Goal: Task Accomplishment & Management: Use online tool/utility

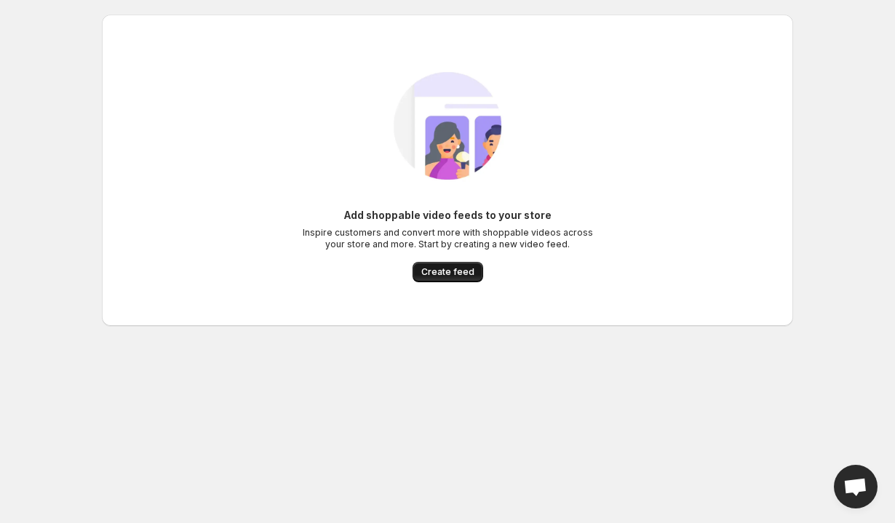
click at [445, 271] on span "Create feed" at bounding box center [447, 272] width 53 height 12
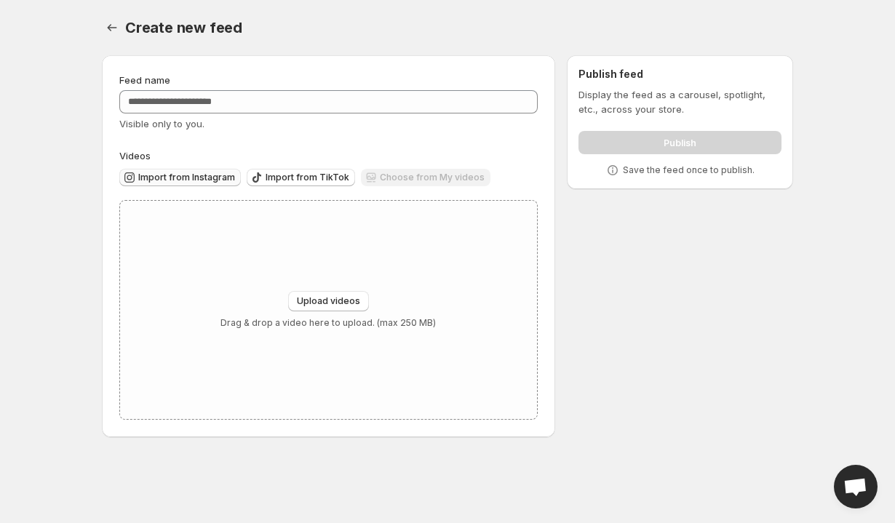
click at [220, 172] on span "Import from Instagram" at bounding box center [186, 178] width 97 height 12
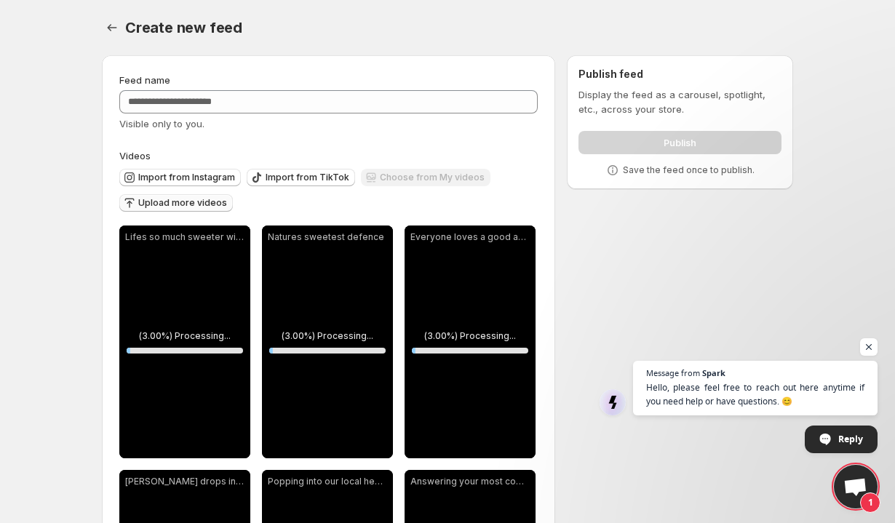
click at [167, 205] on span "Upload more videos" at bounding box center [182, 203] width 89 height 12
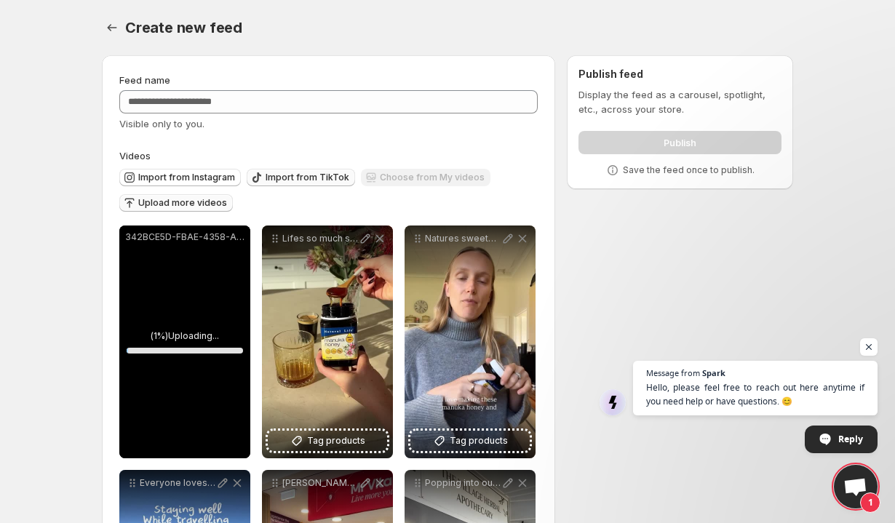
click at [335, 178] on span "Import from TikTok" at bounding box center [308, 178] width 84 height 12
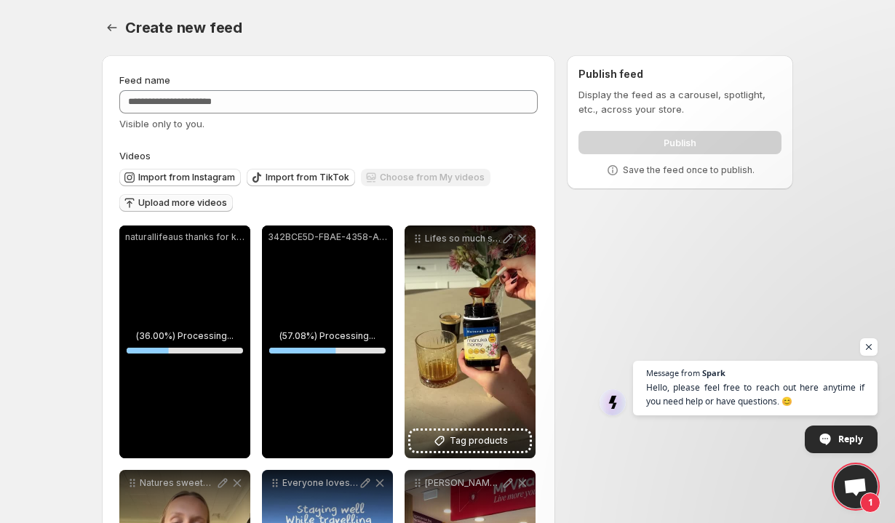
click at [196, 204] on span "Upload more videos" at bounding box center [182, 203] width 89 height 12
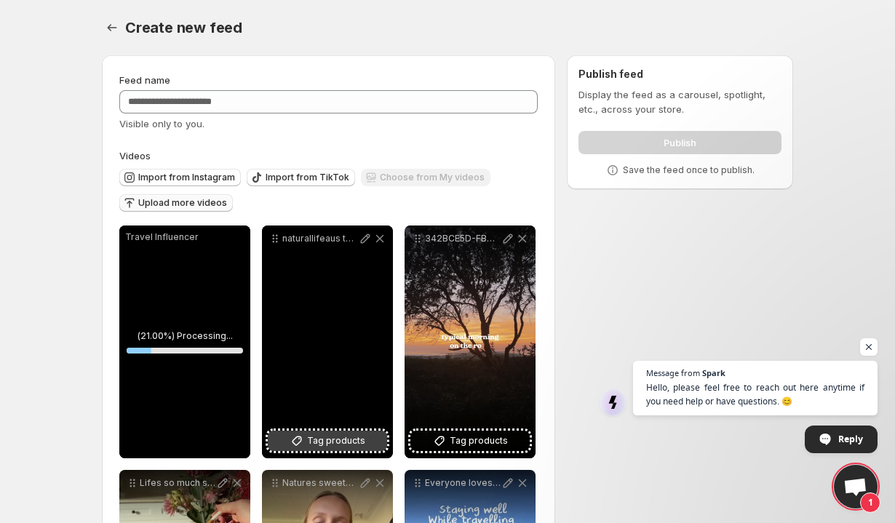
click at [337, 439] on span "Tag products" at bounding box center [336, 441] width 58 height 15
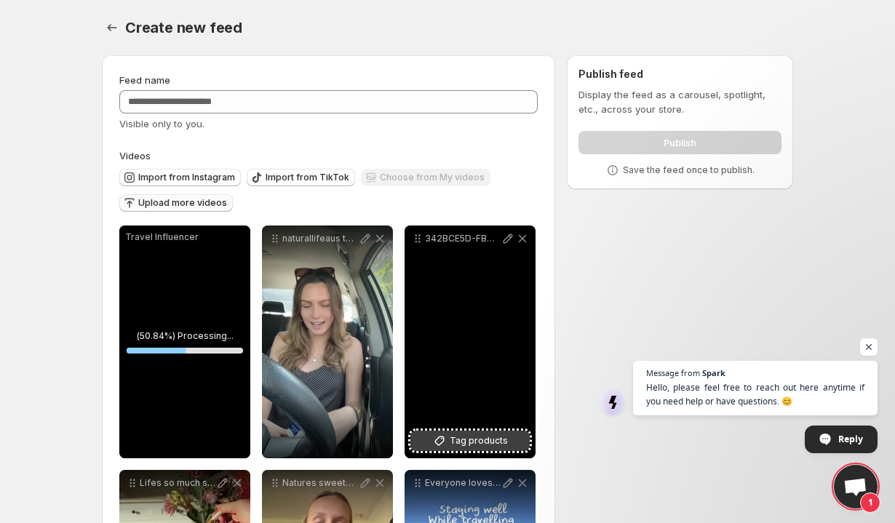
click at [471, 444] on span "Tag products" at bounding box center [479, 441] width 58 height 15
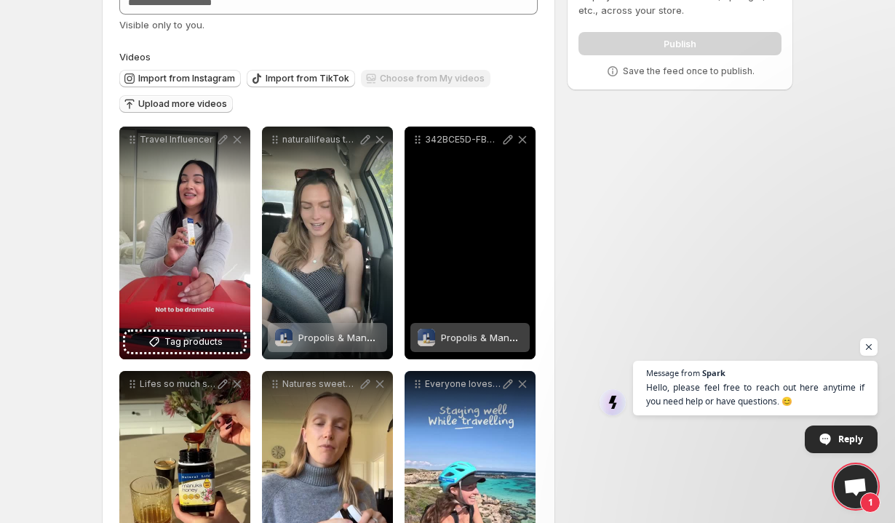
scroll to position [139, 0]
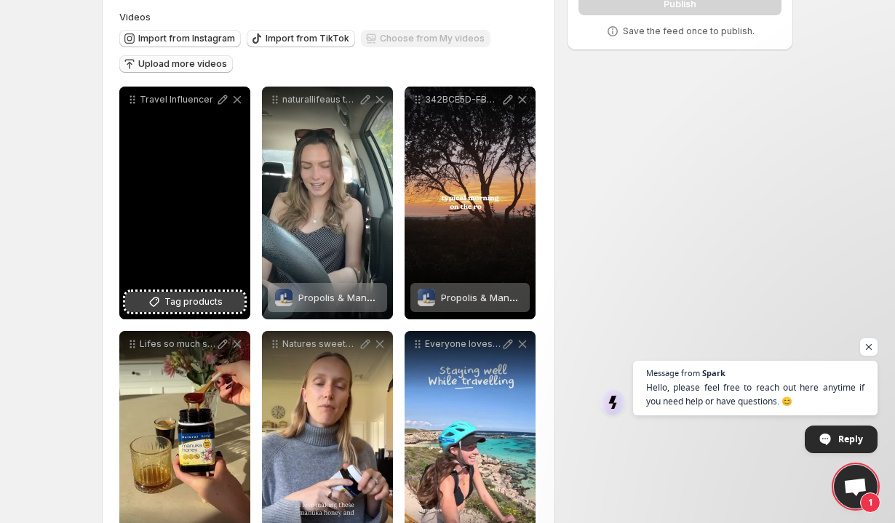
click at [218, 299] on span "Tag products" at bounding box center [193, 302] width 58 height 15
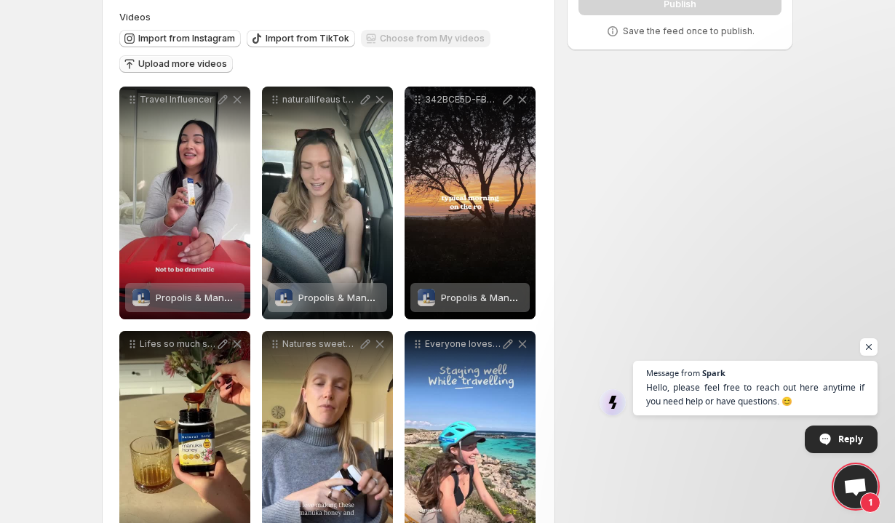
scroll to position [406, 0]
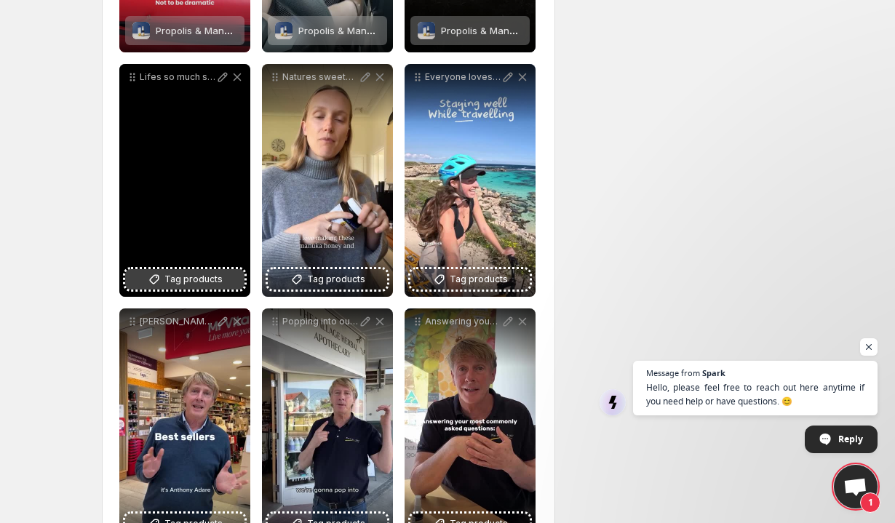
click at [215, 281] on span "Tag products" at bounding box center [193, 279] width 58 height 15
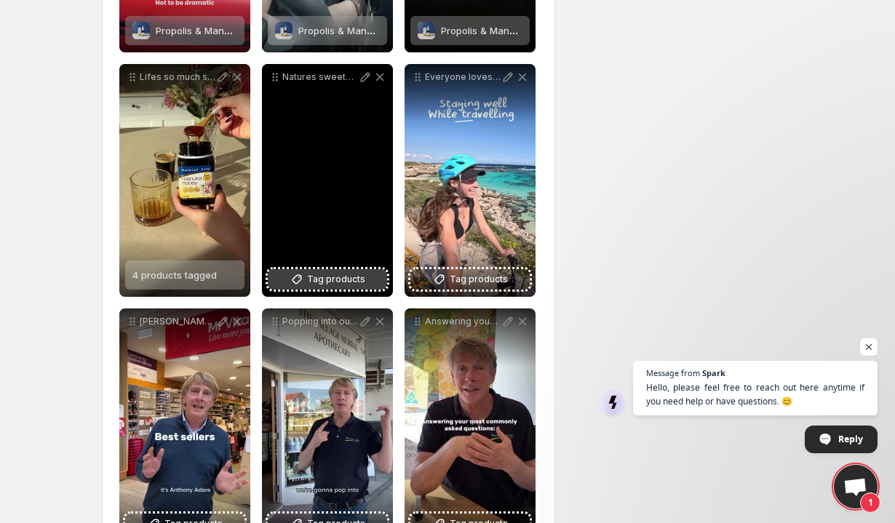
click at [326, 279] on span "Tag products" at bounding box center [336, 279] width 58 height 15
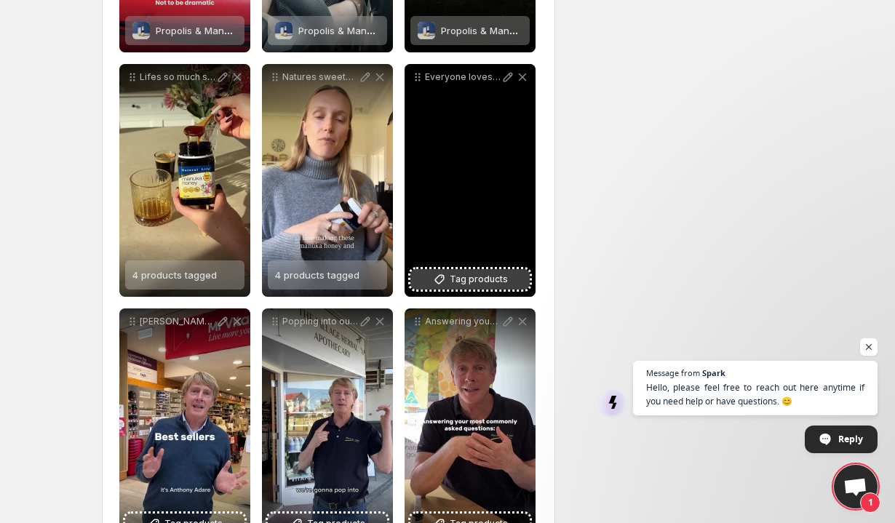
click at [476, 284] on span "Tag products" at bounding box center [479, 279] width 58 height 15
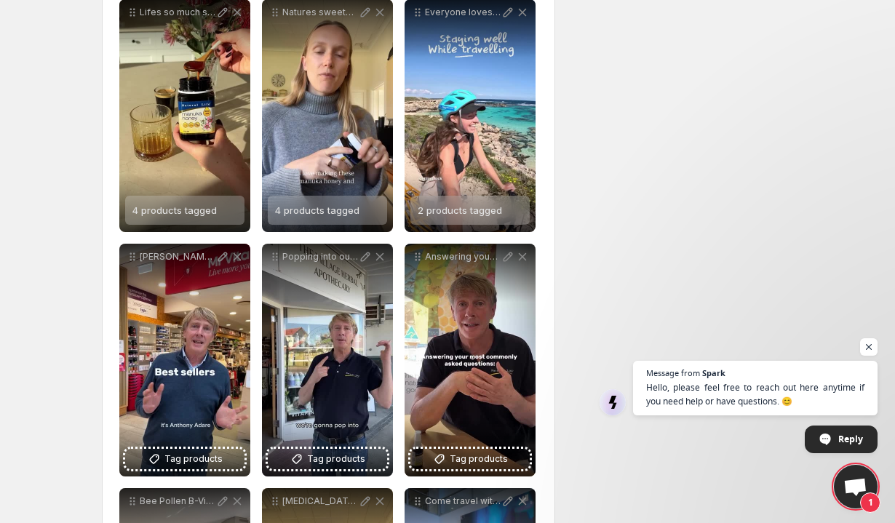
scroll to position [597, 0]
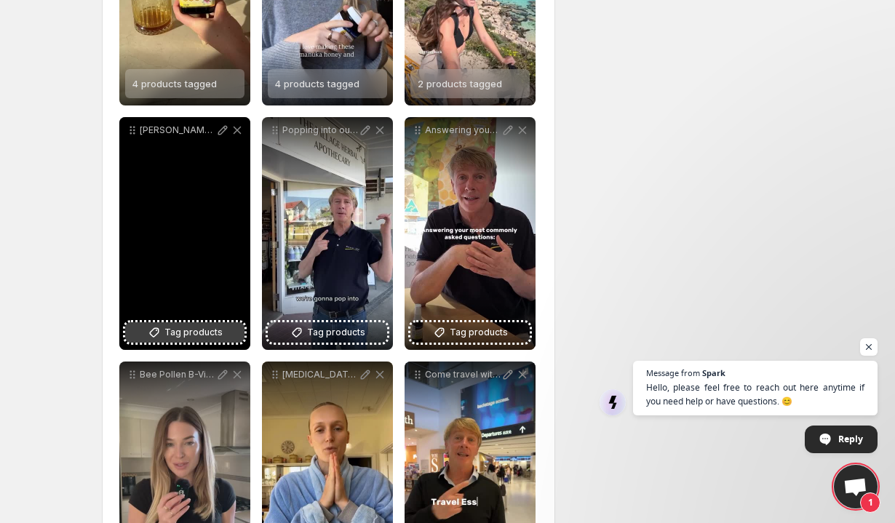
click at [219, 337] on span "Tag products" at bounding box center [193, 332] width 58 height 15
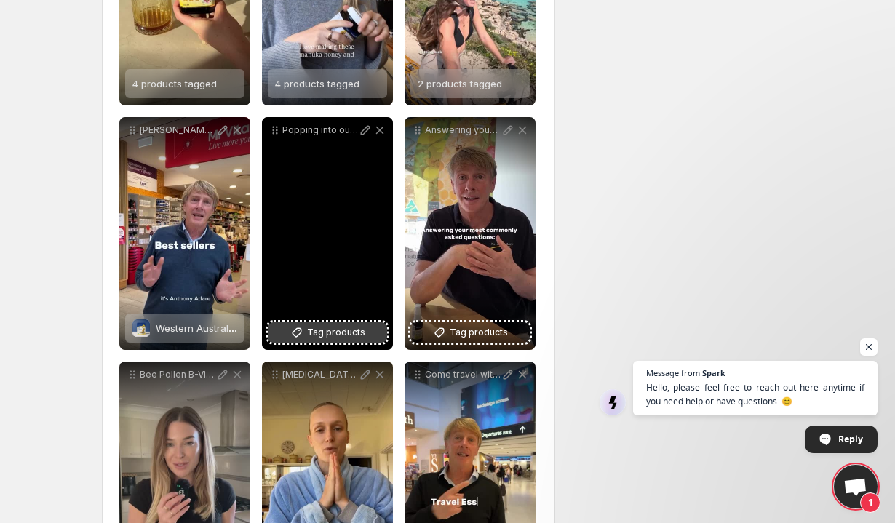
click at [357, 329] on span "Tag products" at bounding box center [336, 332] width 58 height 15
click at [348, 321] on div "Raw Australian Honeycomb 400g" at bounding box center [338, 328] width 81 height 29
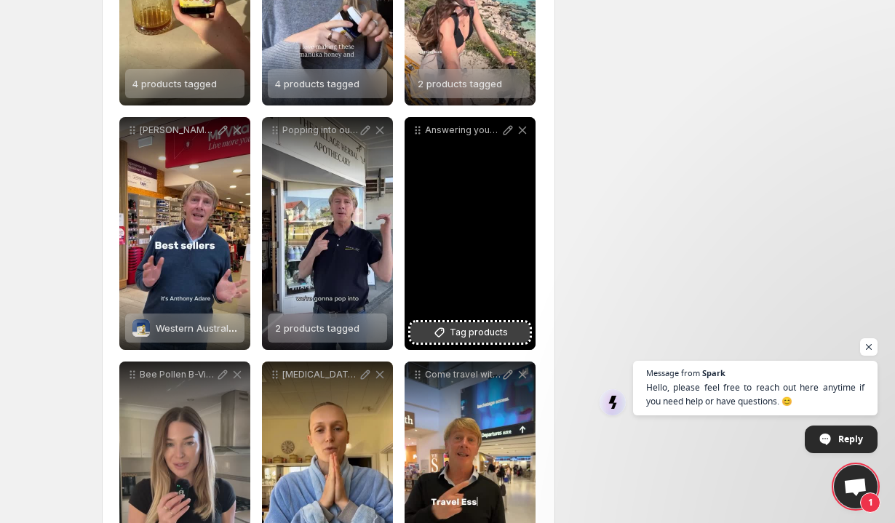
click at [479, 331] on span "Tag products" at bounding box center [479, 332] width 58 height 15
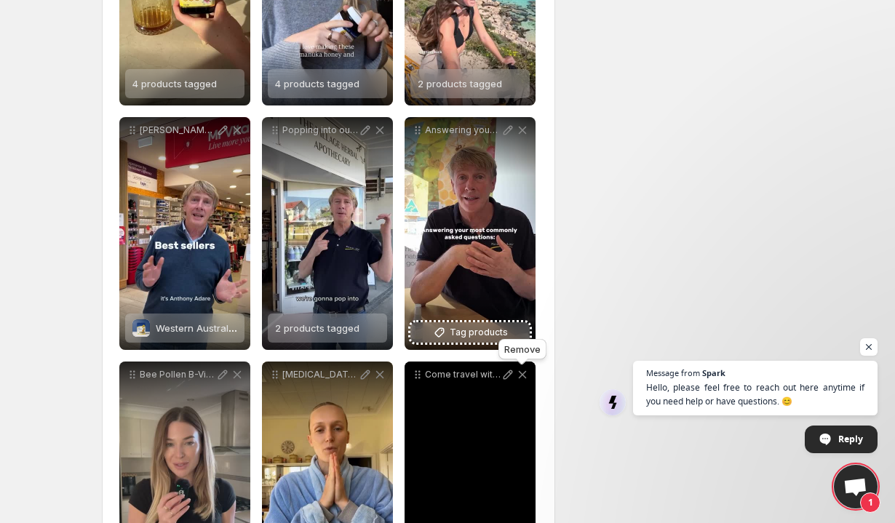
click at [490, 340] on span "Tag products" at bounding box center [479, 332] width 58 height 15
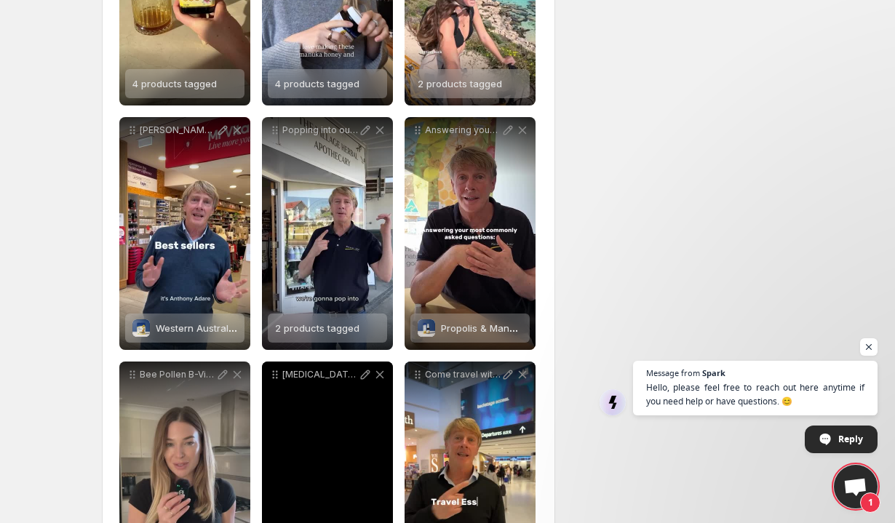
scroll to position [795, 0]
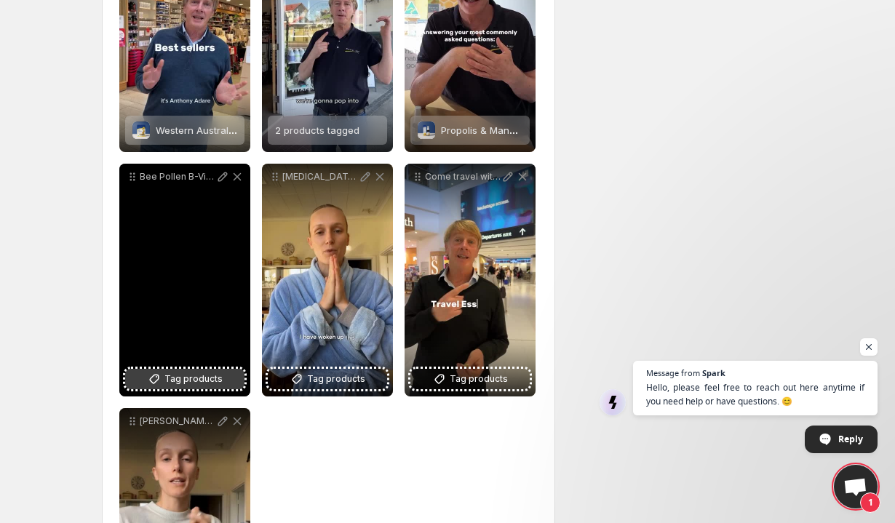
click at [223, 387] on button "Tag products" at bounding box center [184, 379] width 119 height 20
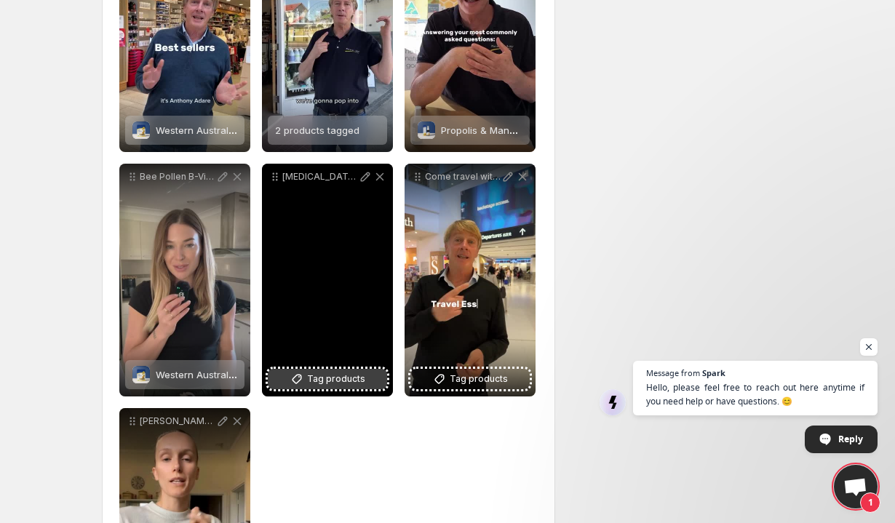
click at [354, 380] on span "Tag products" at bounding box center [336, 379] width 58 height 15
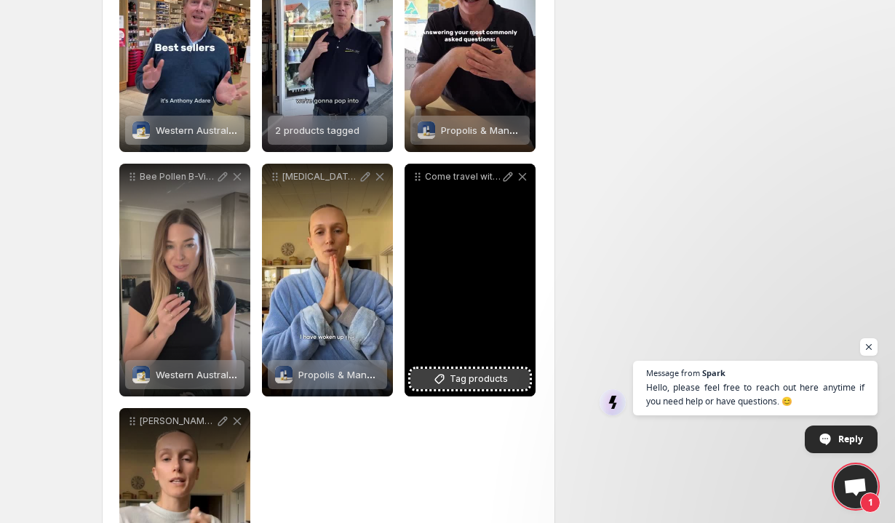
click at [492, 383] on span "Tag products" at bounding box center [479, 379] width 58 height 15
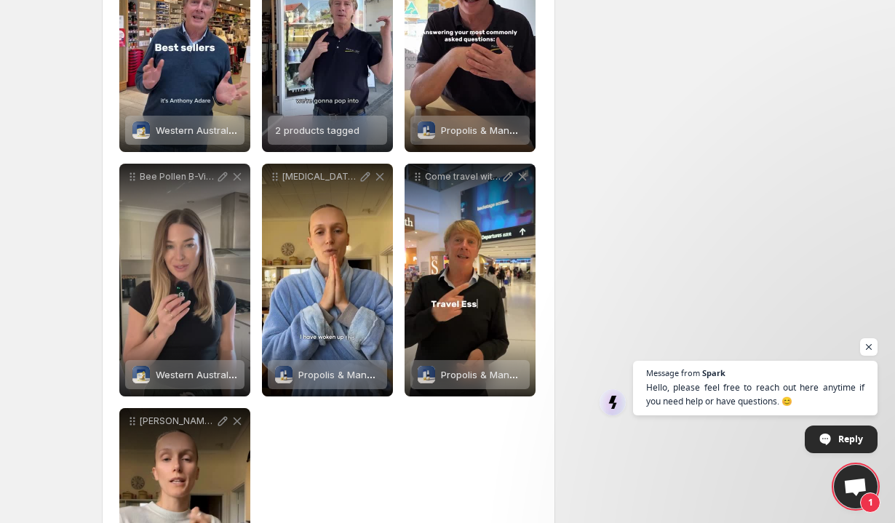
scroll to position [949, 0]
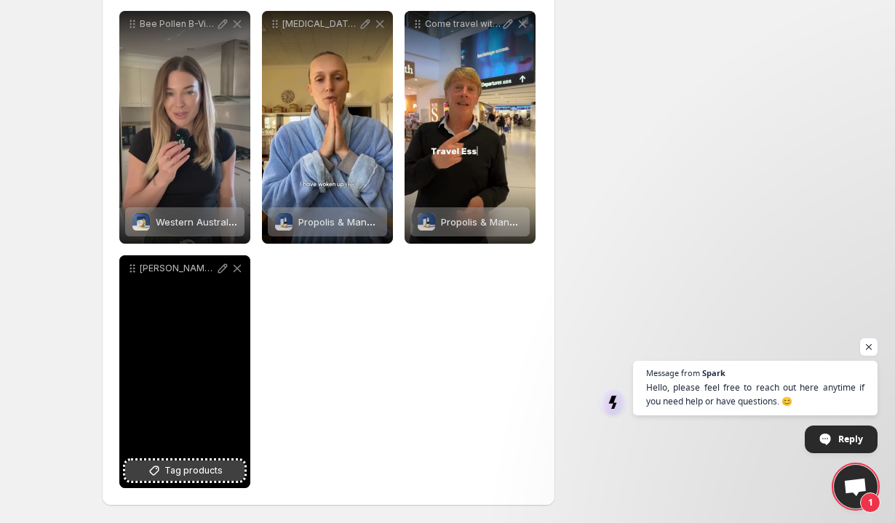
click at [202, 474] on span "Tag products" at bounding box center [193, 470] width 58 height 15
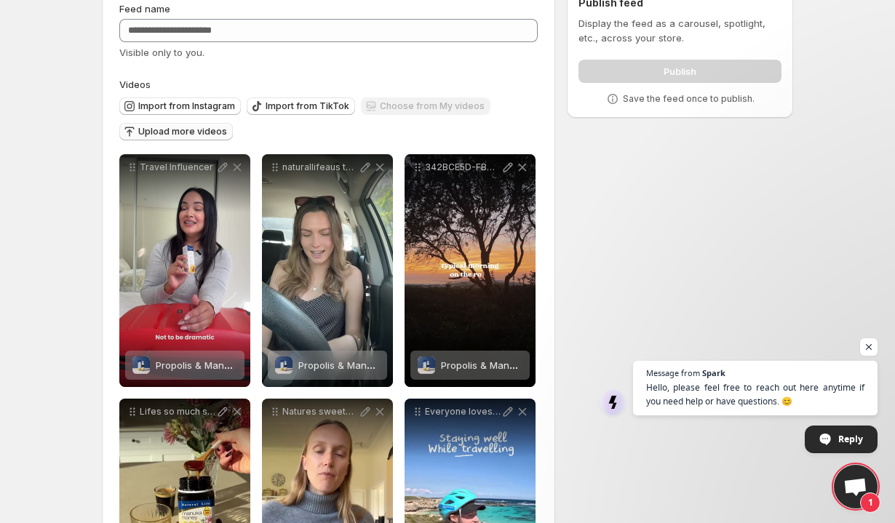
scroll to position [0, 0]
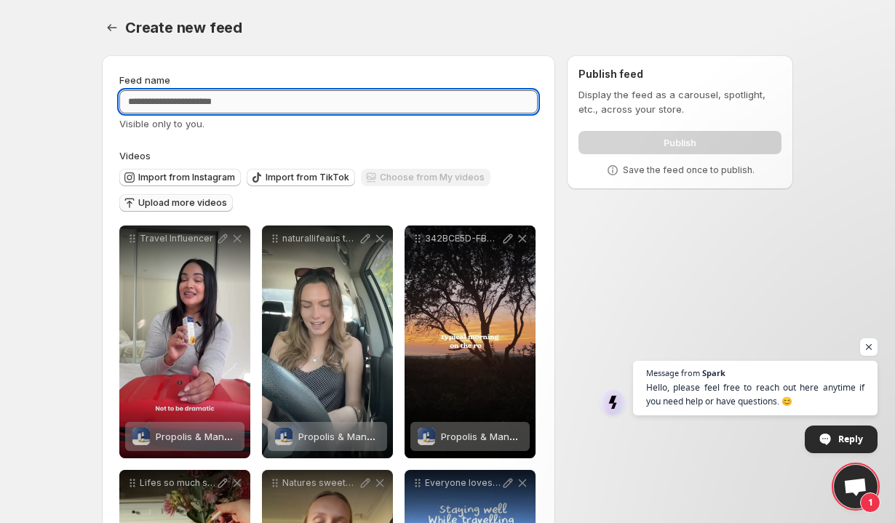
click at [325, 109] on input "Feed name" at bounding box center [328, 101] width 418 height 23
type input "**********"
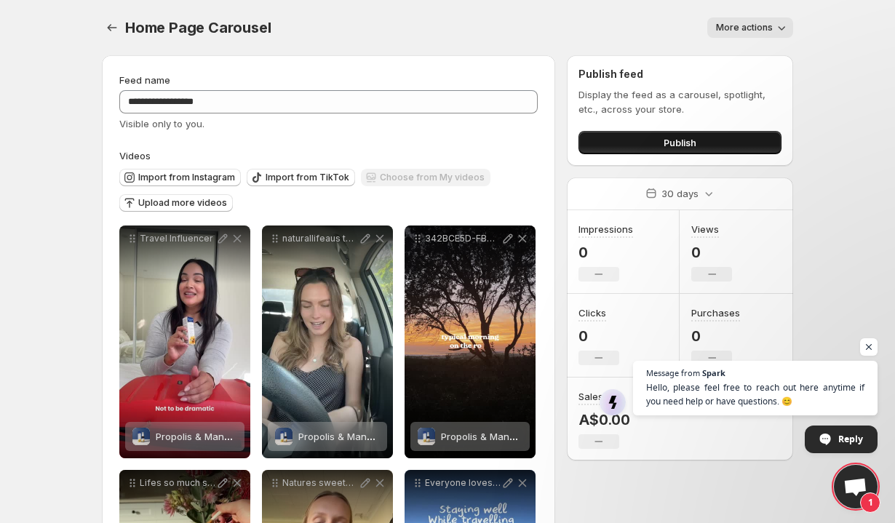
click at [661, 141] on button "Publish" at bounding box center [679, 142] width 203 height 23
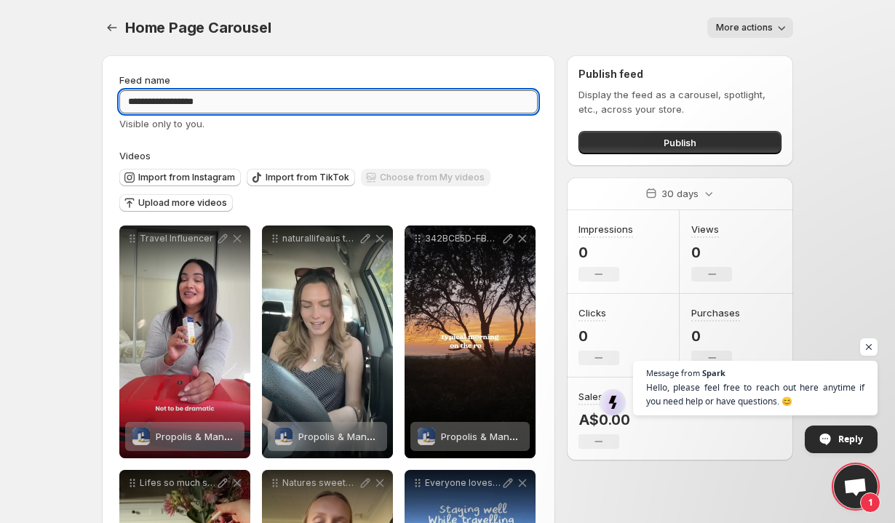
click at [298, 97] on input "**********" at bounding box center [328, 101] width 418 height 23
click at [114, 25] on icon "Settings" at bounding box center [112, 27] width 15 height 15
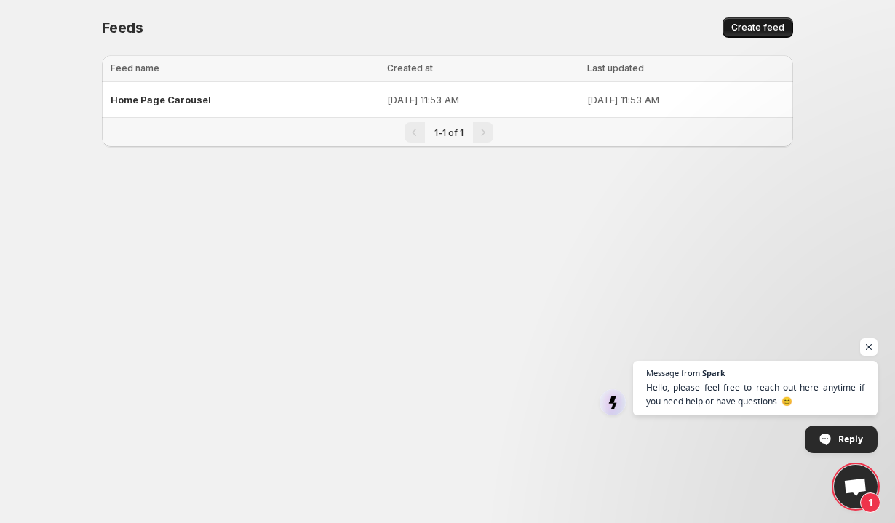
click at [749, 27] on span "Create feed" at bounding box center [757, 28] width 53 height 12
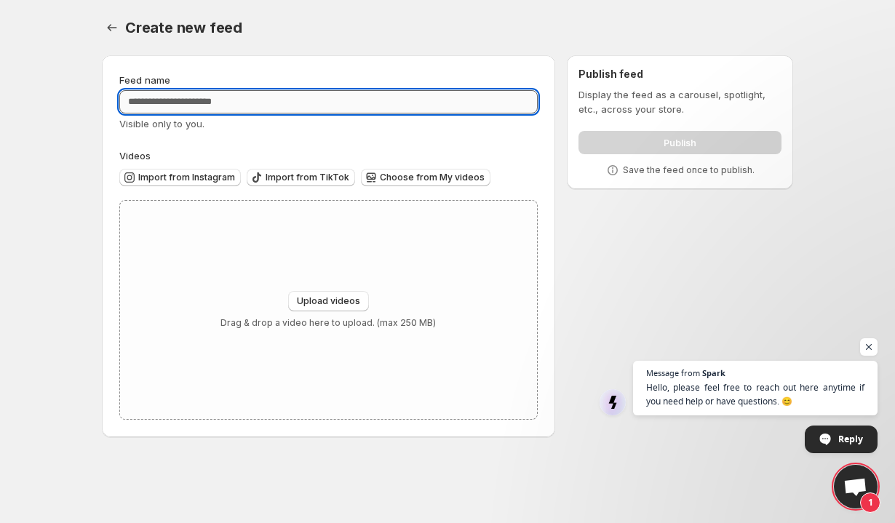
click at [264, 92] on input "Feed name" at bounding box center [328, 101] width 418 height 23
type input "**********"
click at [199, 180] on span "Import from Instagram" at bounding box center [186, 178] width 97 height 12
